Goal: Task Accomplishment & Management: Use online tool/utility

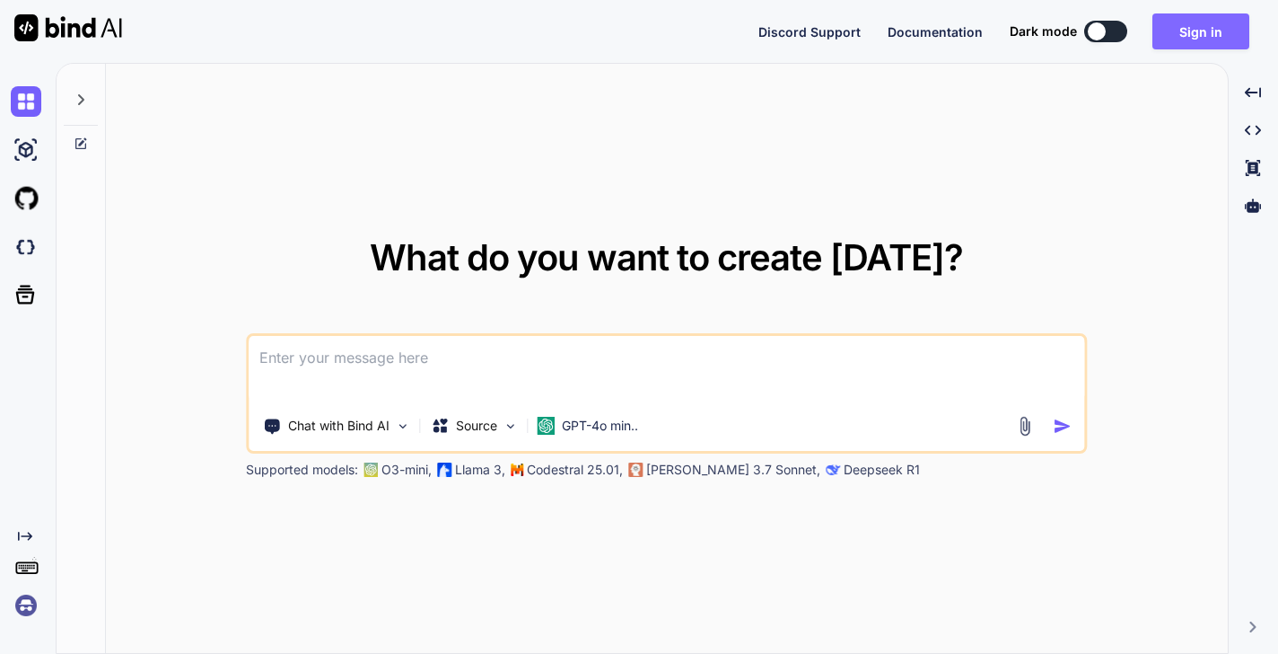
click at [1215, 31] on button "Sign in" at bounding box center [1201, 31] width 97 height 36
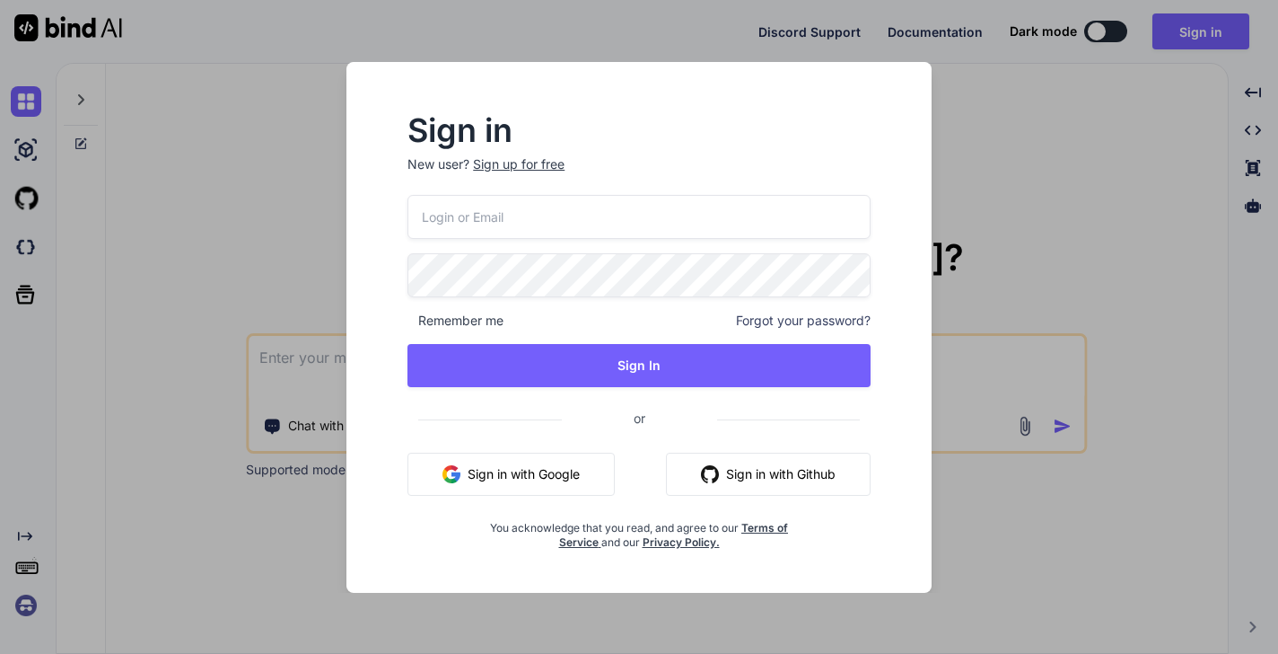
type input "[PERSON_NAME][EMAIL_ADDRESS][DOMAIN_NAME]"
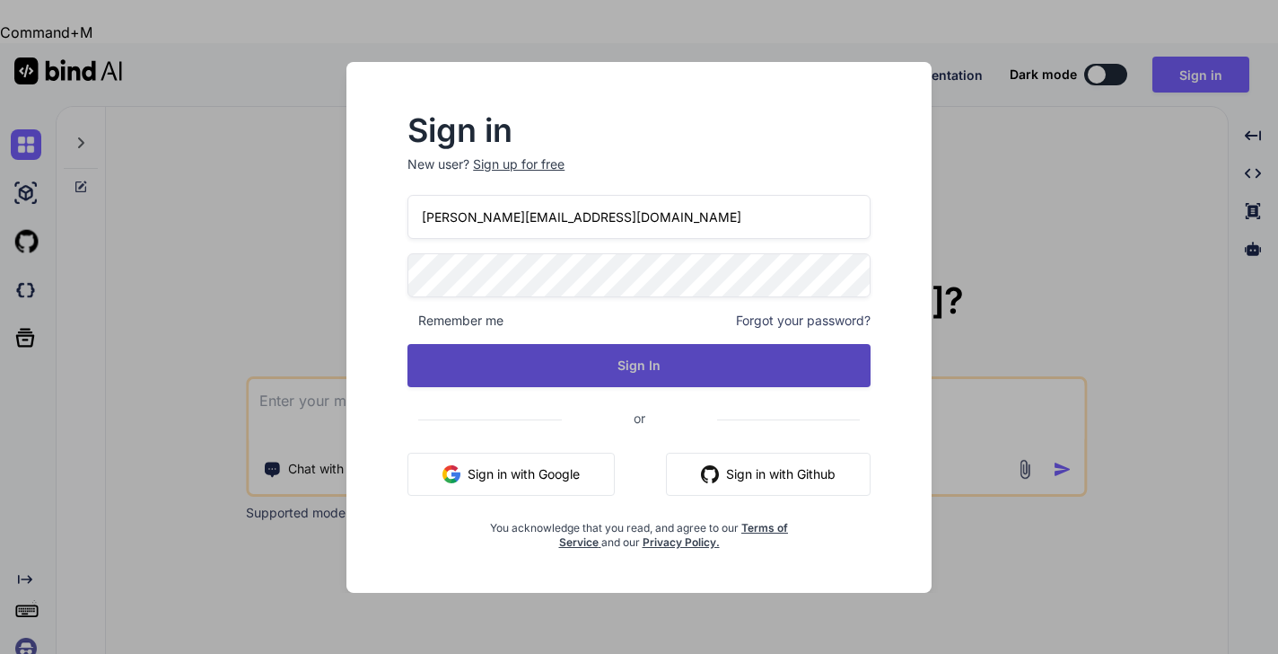
click at [690, 346] on button "Sign In" at bounding box center [639, 365] width 463 height 43
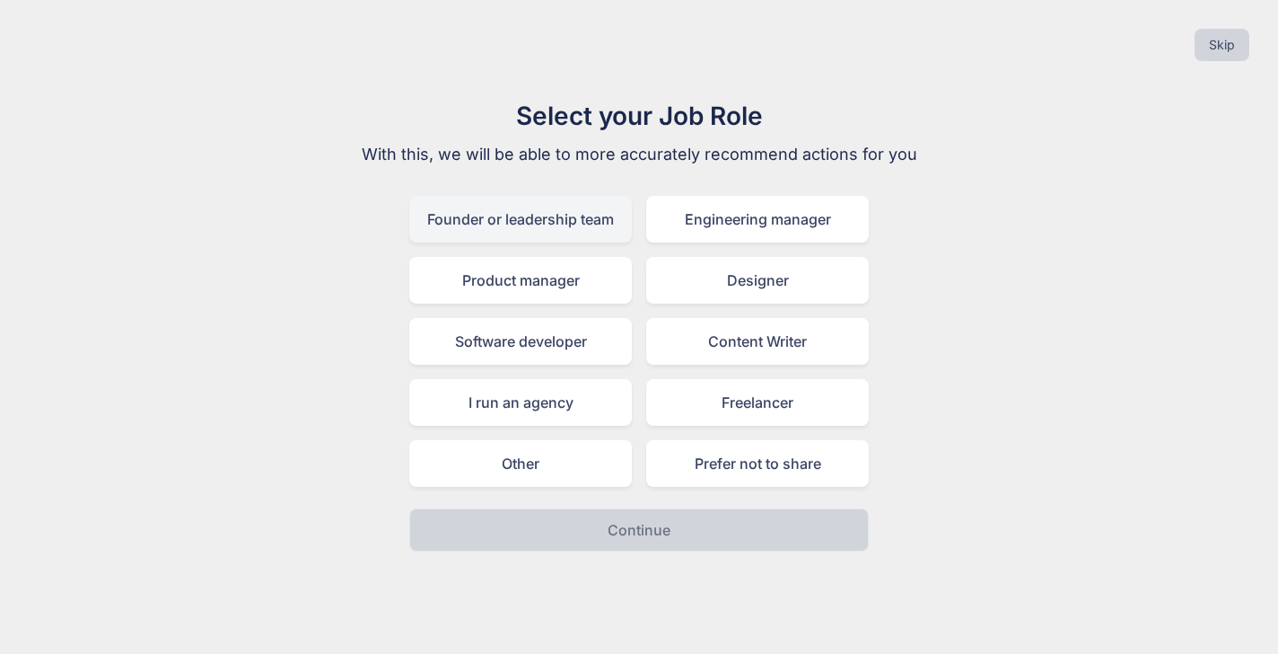
click at [602, 235] on div "Founder or leadership team" at bounding box center [520, 219] width 223 height 47
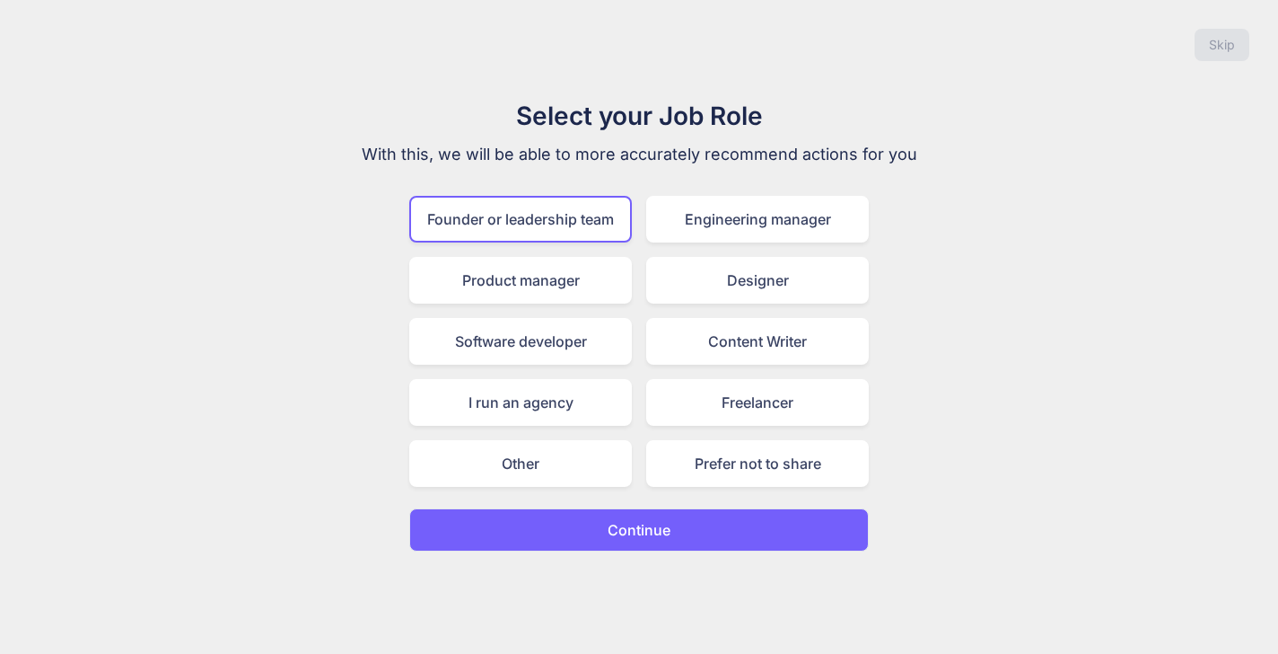
click at [668, 538] on p "Continue" at bounding box center [639, 530] width 63 height 22
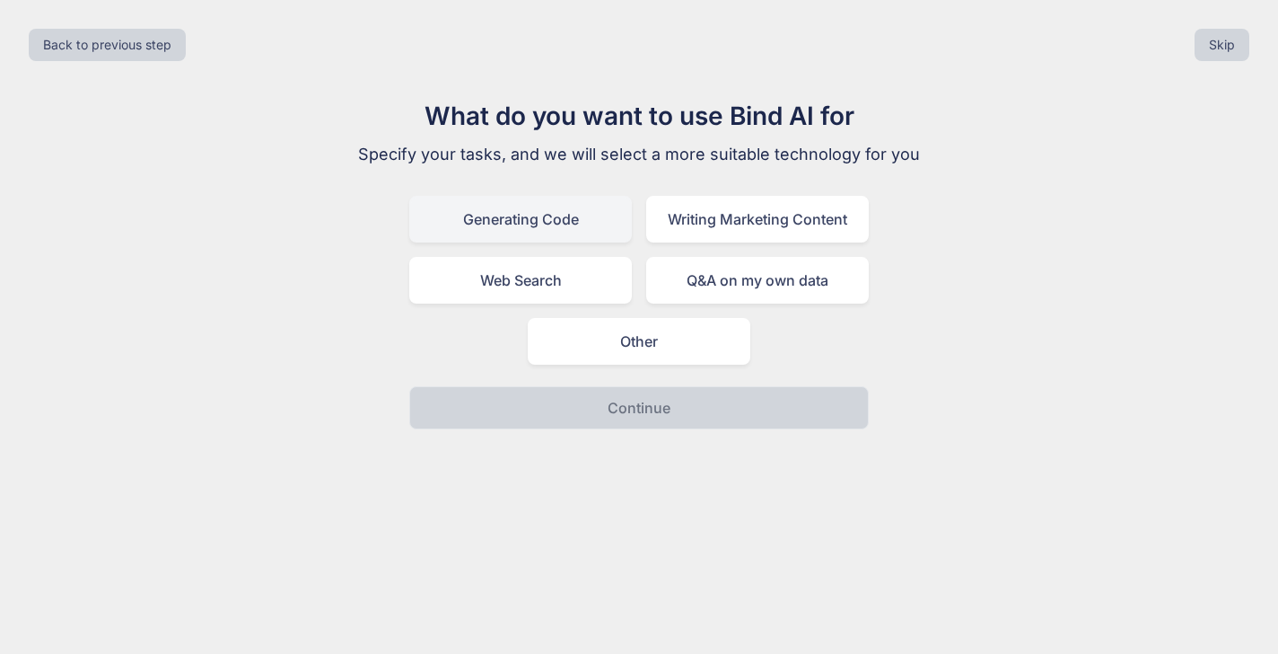
click at [604, 224] on div "Generating Code" at bounding box center [520, 219] width 223 height 47
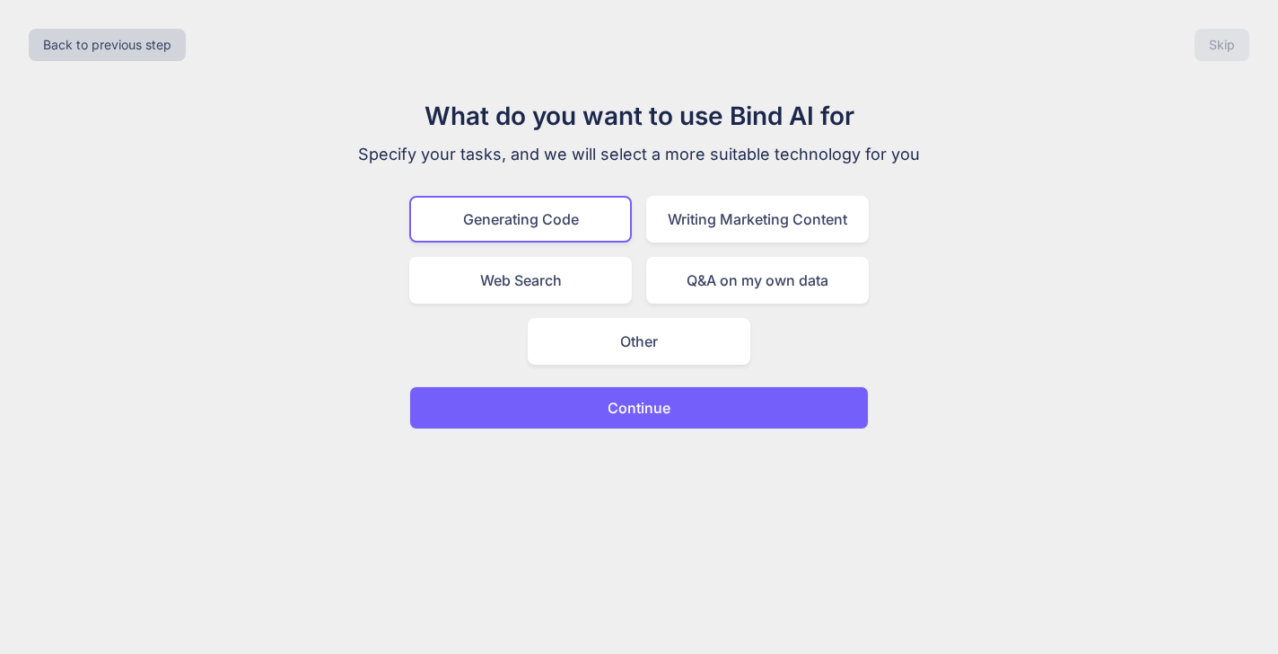
click at [645, 409] on p "Continue" at bounding box center [639, 408] width 63 height 22
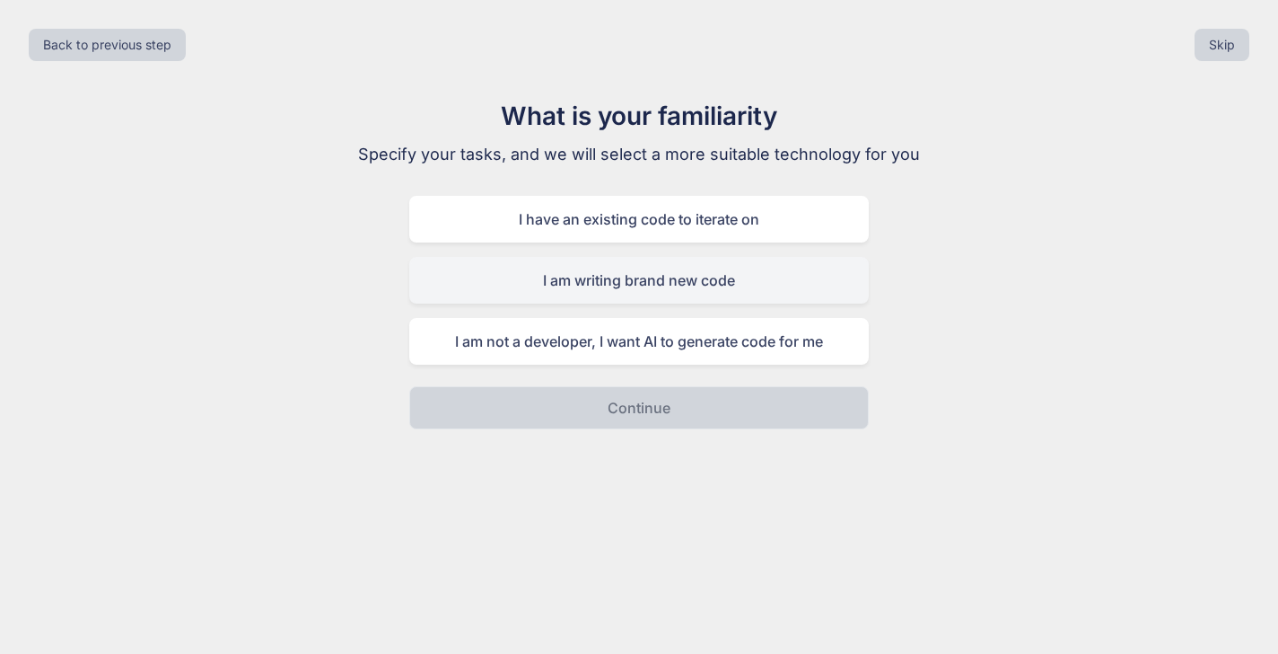
click at [723, 282] on div "I am writing brand new code" at bounding box center [639, 280] width 460 height 47
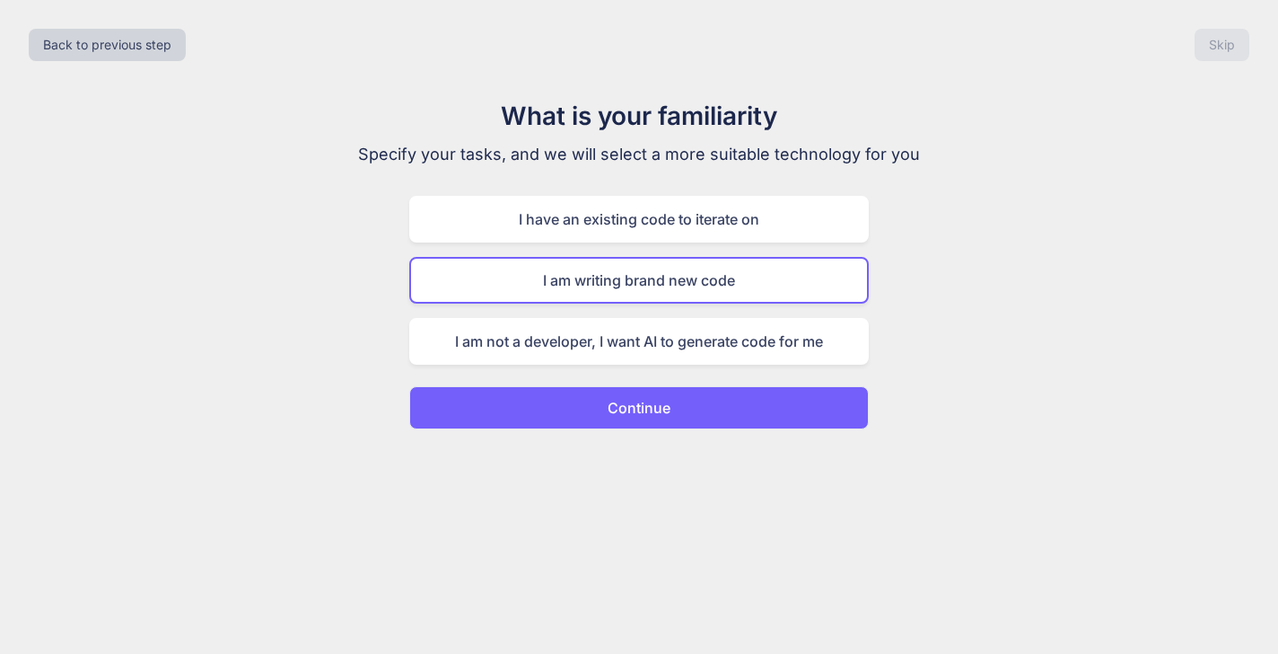
click at [716, 402] on button "Continue" at bounding box center [639, 407] width 460 height 43
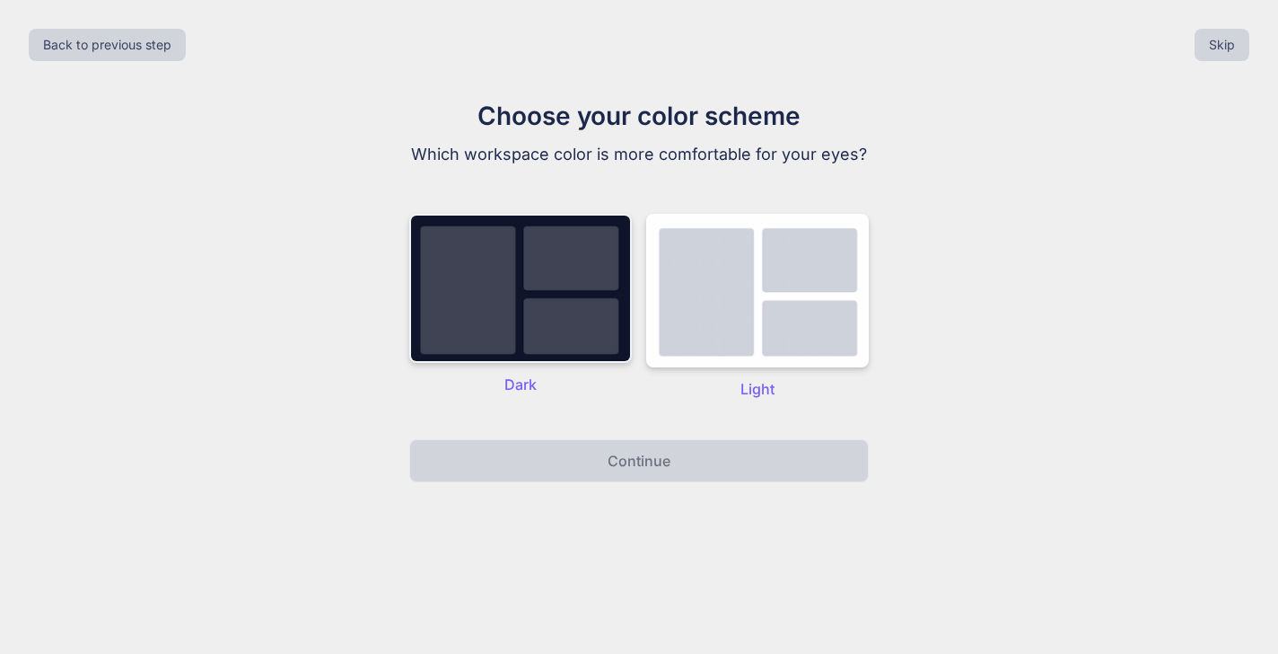
click at [568, 301] on img at bounding box center [520, 288] width 223 height 149
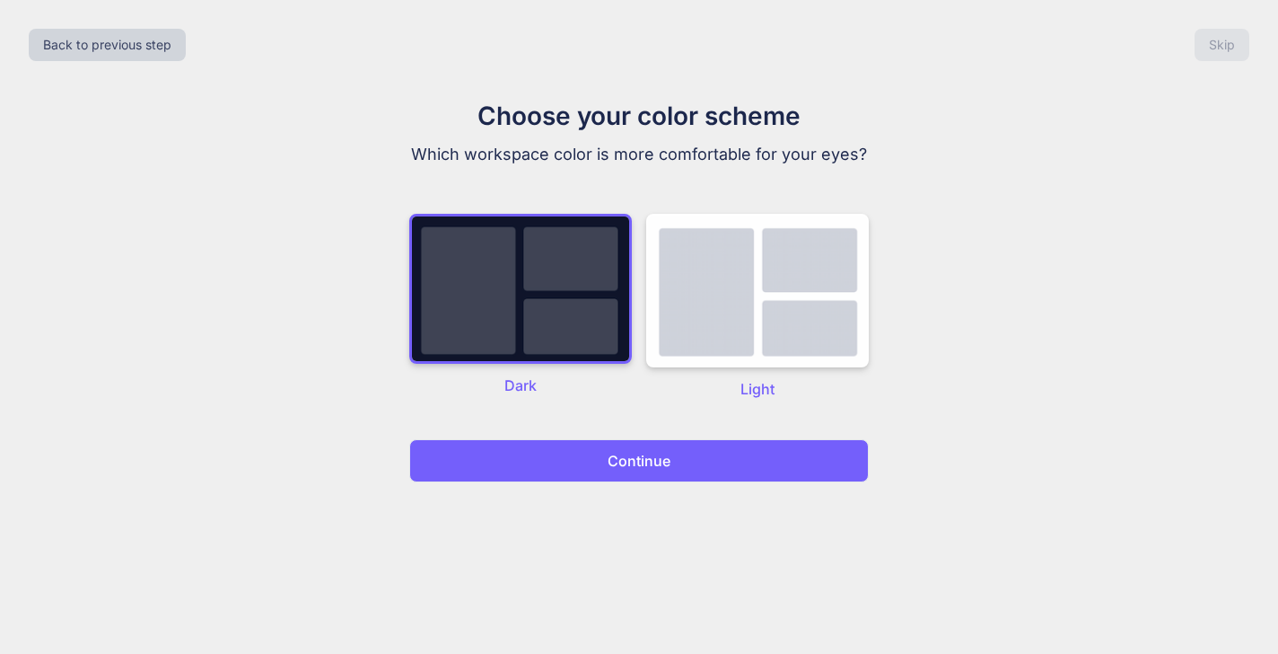
click at [649, 477] on button "Continue" at bounding box center [639, 460] width 460 height 43
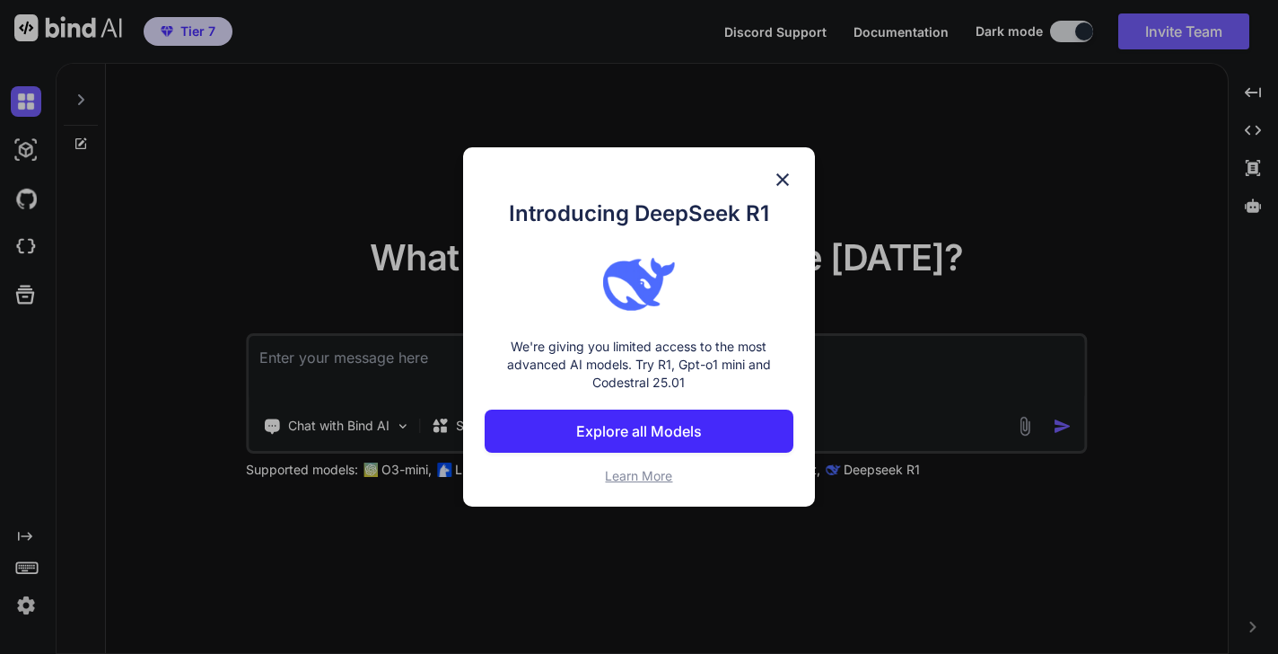
click at [639, 458] on div "Introducing DeepSeek R1 We're giving you limited access to the most advanced AI…" at bounding box center [639, 341] width 309 height 287
click at [780, 173] on img at bounding box center [783, 180] width 22 height 22
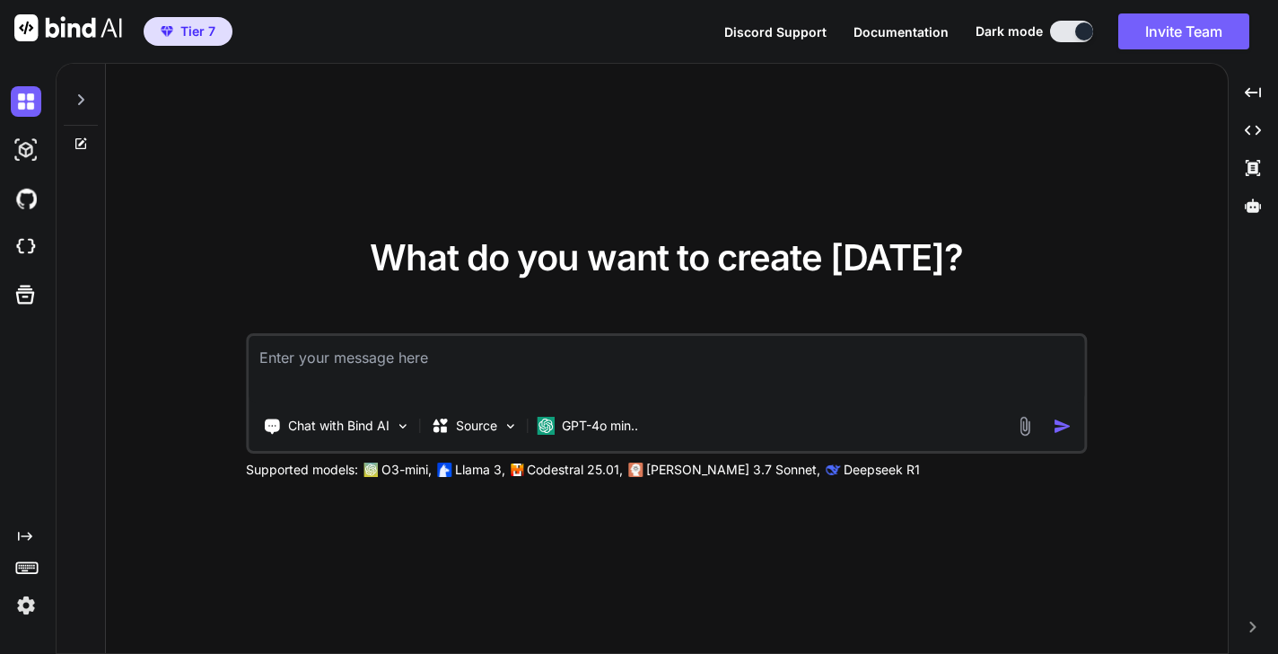
click at [33, 606] on img at bounding box center [26, 605] width 31 height 31
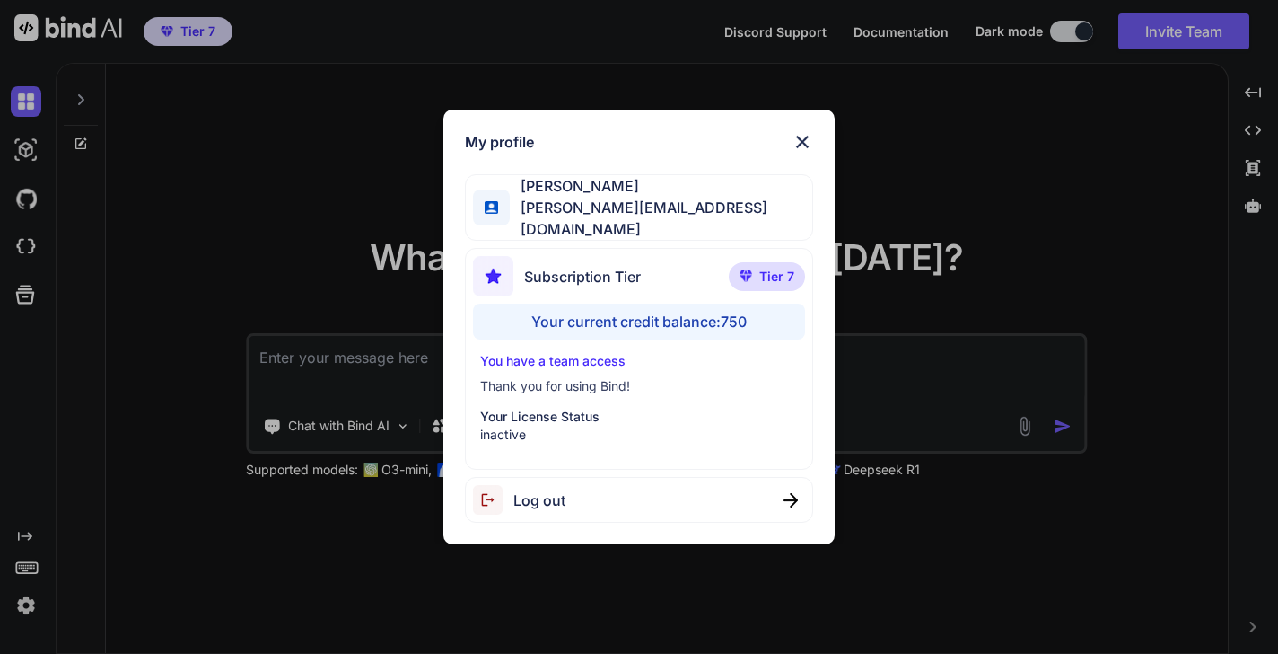
type textarea "x"
click at [802, 148] on img at bounding box center [803, 142] width 22 height 22
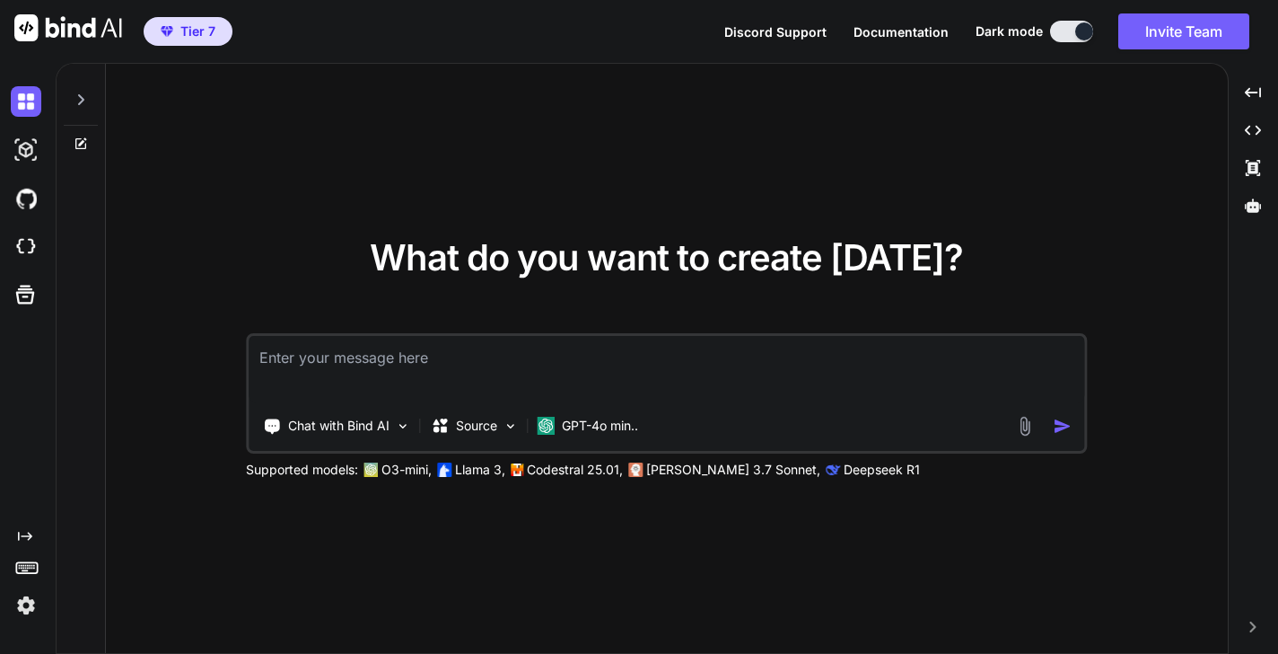
type textarea "x"
click at [24, 607] on img at bounding box center [26, 605] width 31 height 31
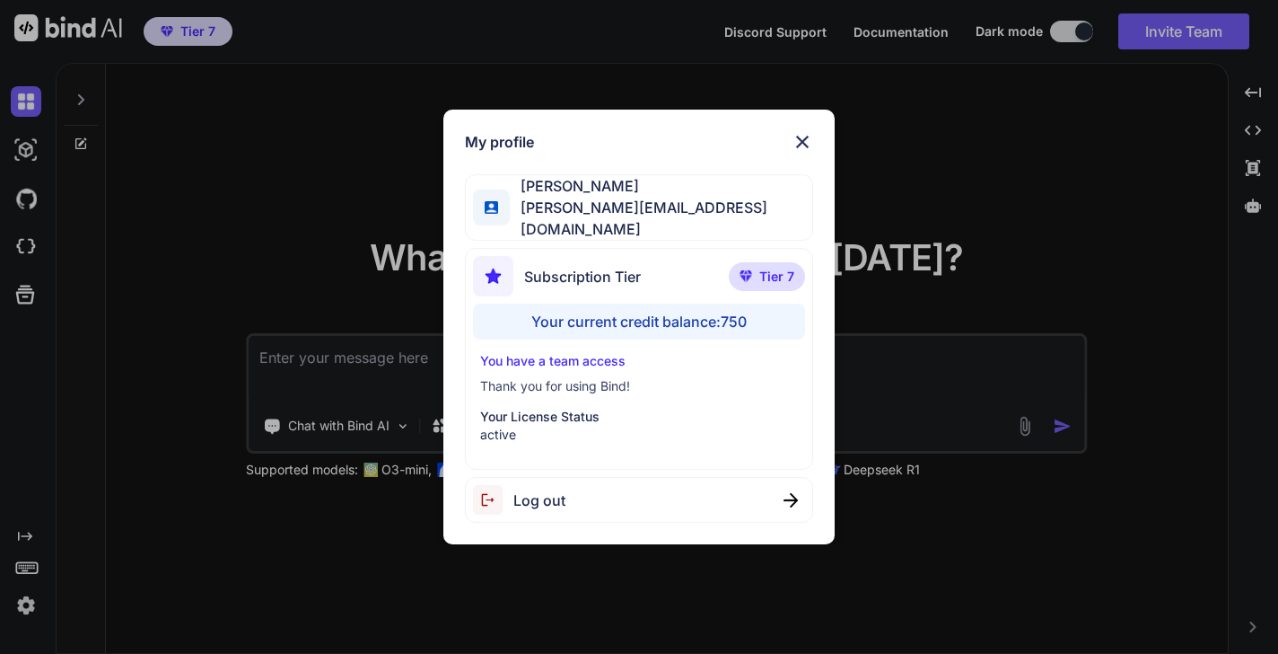
click at [803, 148] on img at bounding box center [803, 142] width 22 height 22
